Goal: Find specific page/section: Find specific page/section

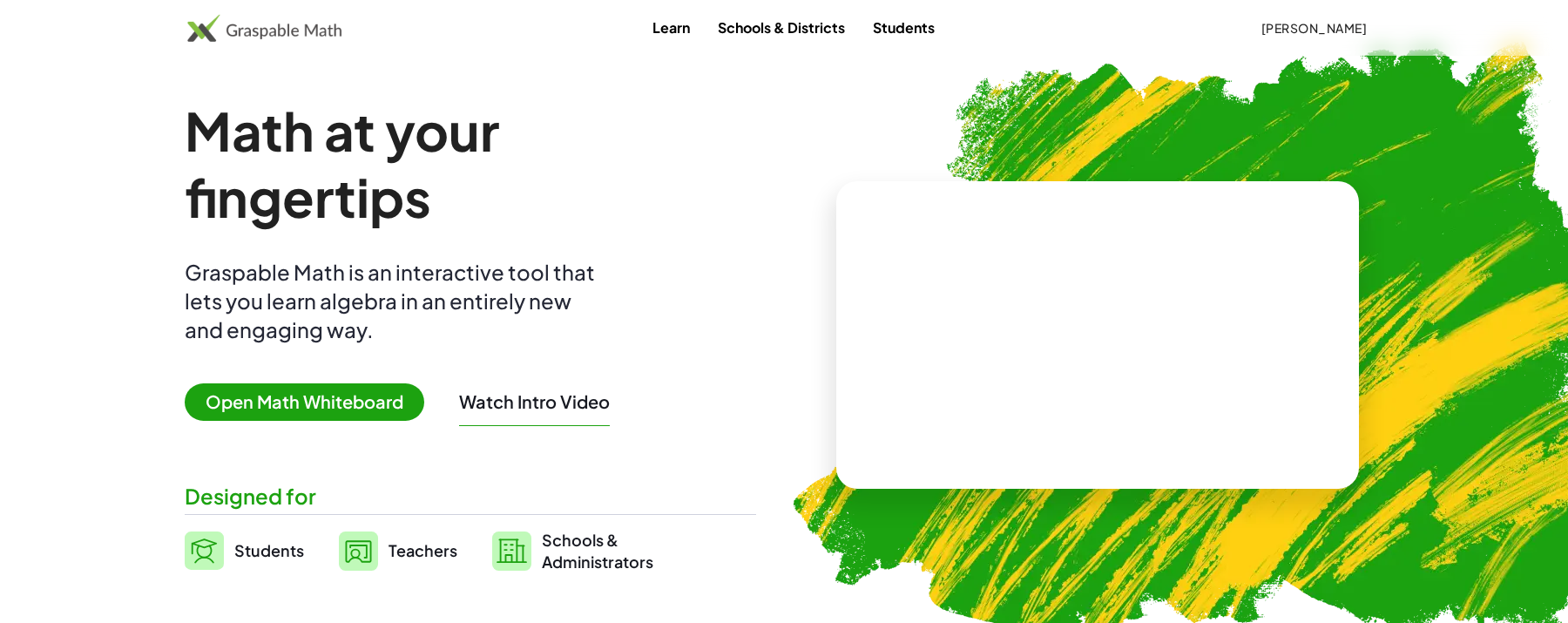
click at [425, 552] on span "Teachers" at bounding box center [423, 550] width 69 height 20
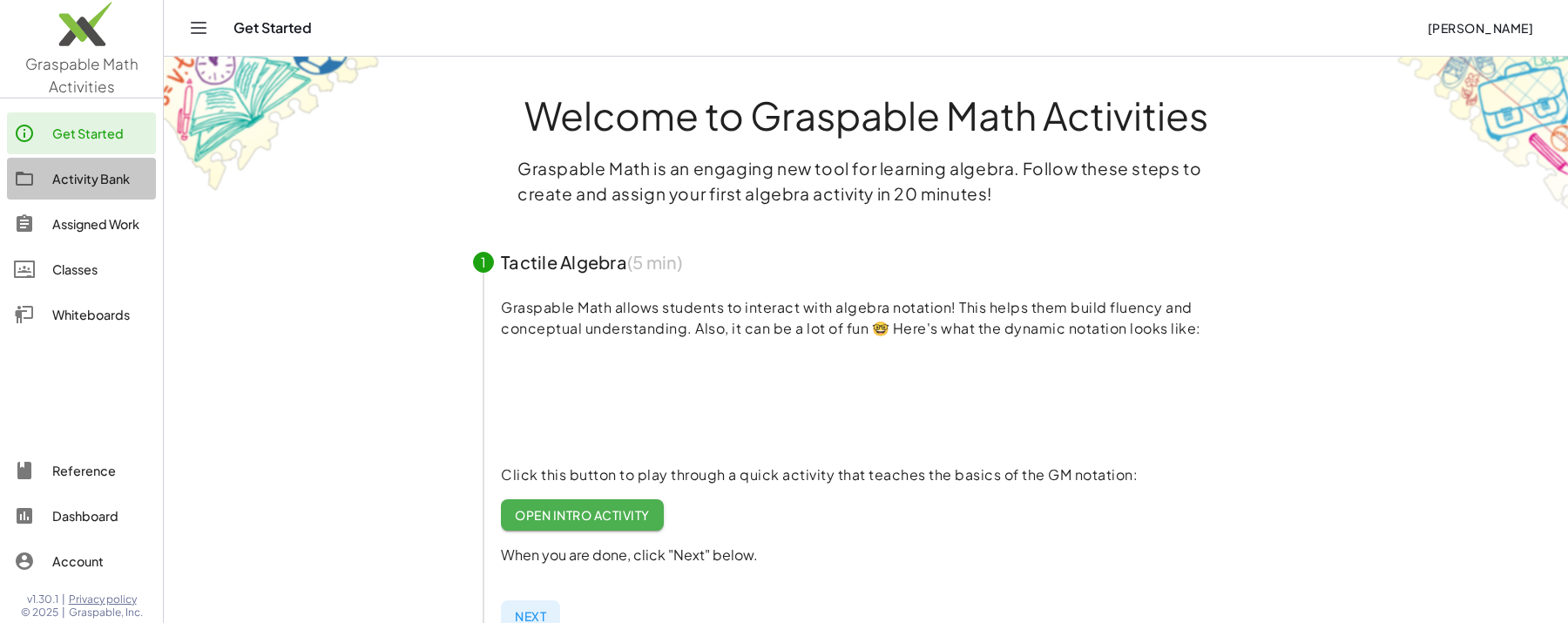
click at [92, 188] on div "Activity Bank" at bounding box center [101, 179] width 97 height 20
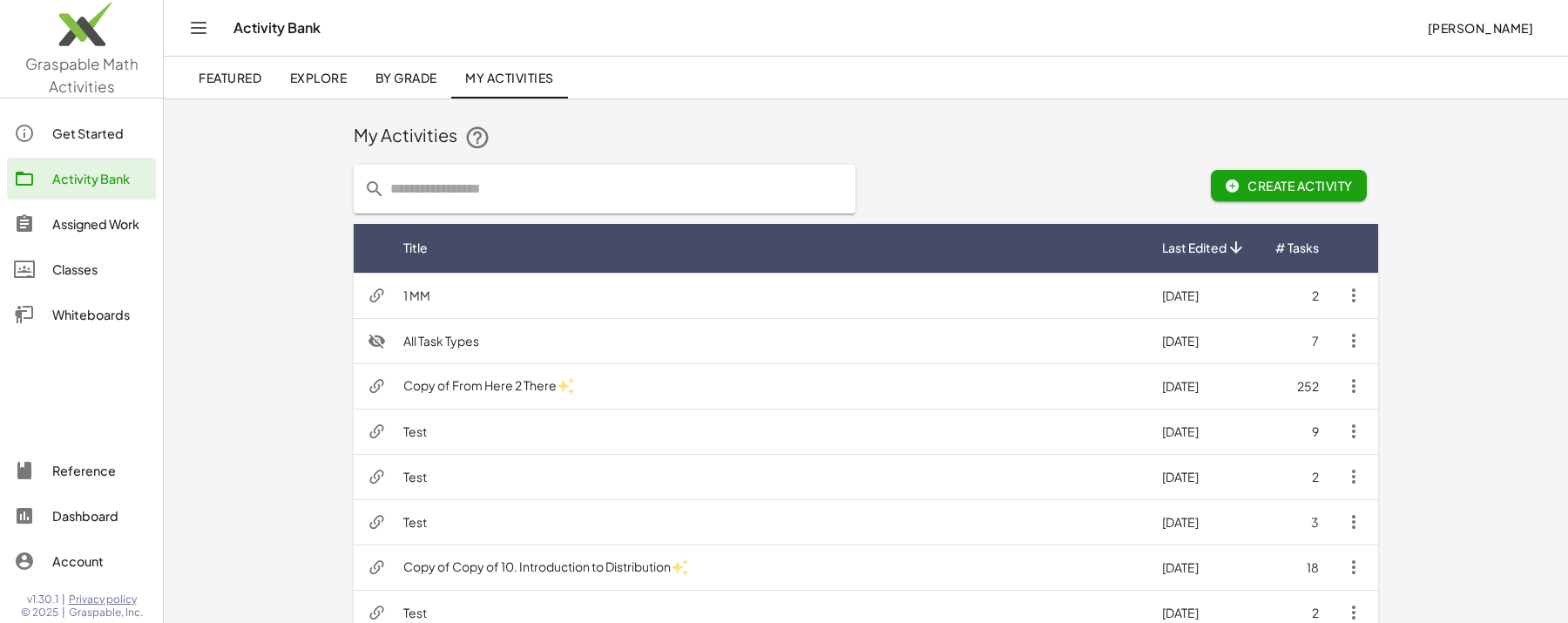
click at [1542, 30] on button "[PERSON_NAME]" at bounding box center [1480, 28] width 134 height 32
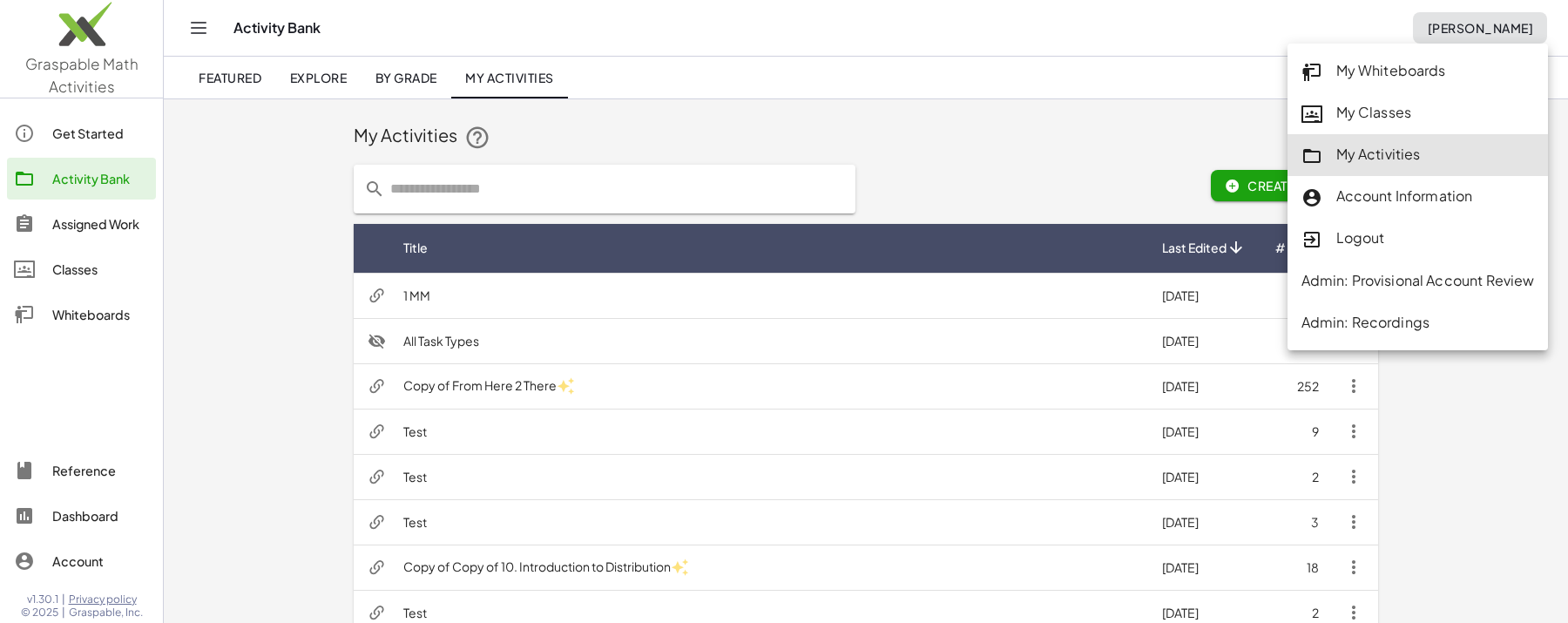
click at [1121, 120] on div "My Activities" at bounding box center [866, 137] width 1024 height 56
